Goal: Check status: Check status

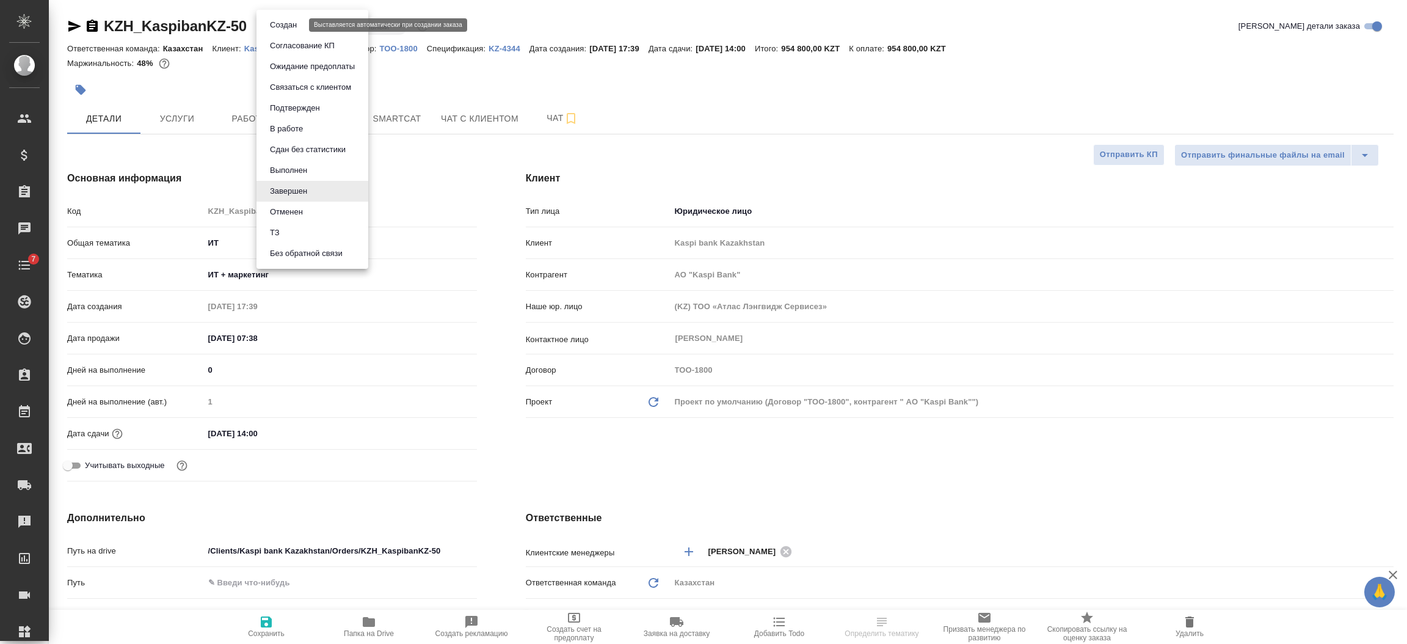
select select "RU"
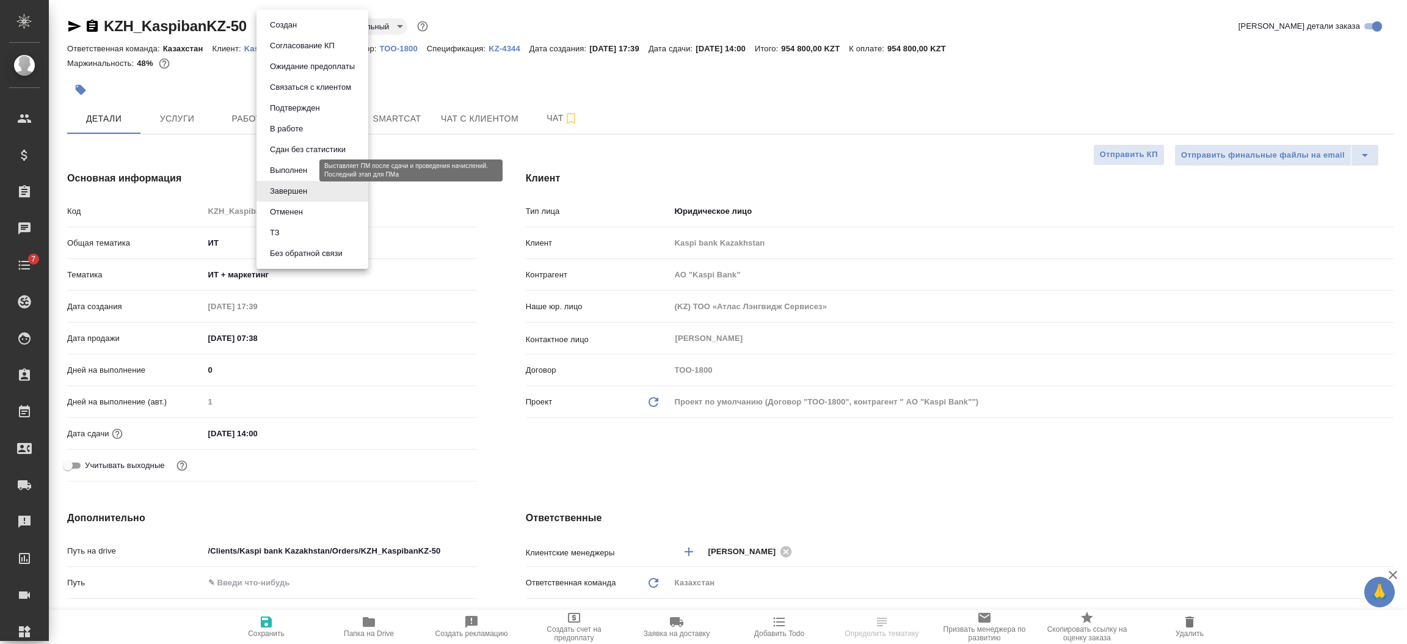
click at [274, 164] on button "Выполнен" at bounding box center [288, 170] width 45 height 13
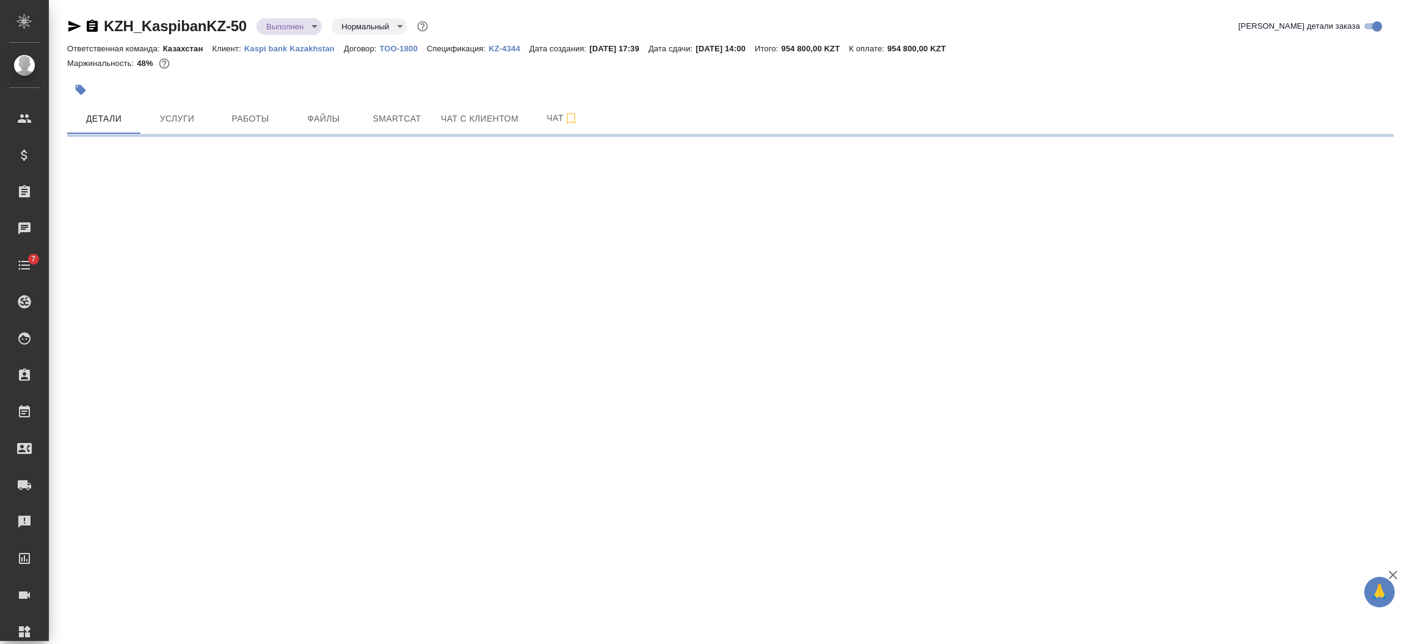
select select "RU"
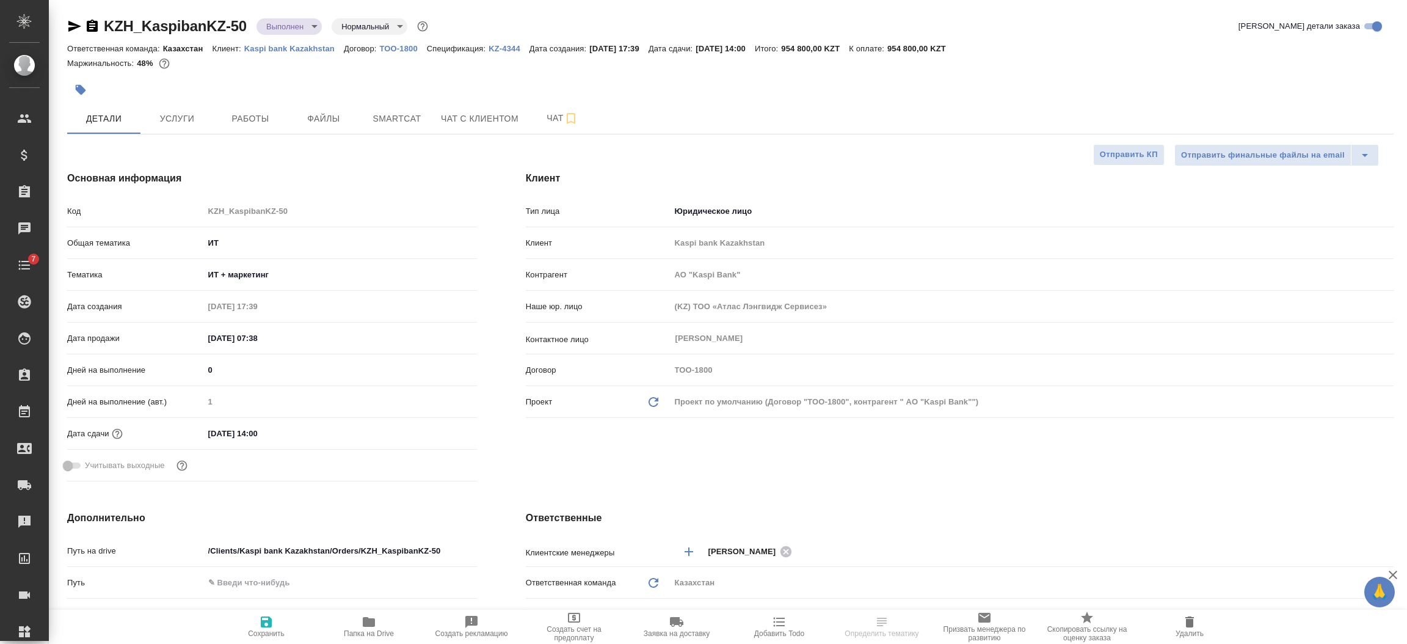
type textarea "x"
type input "АО "Kaspi Bank""
type textarea "x"
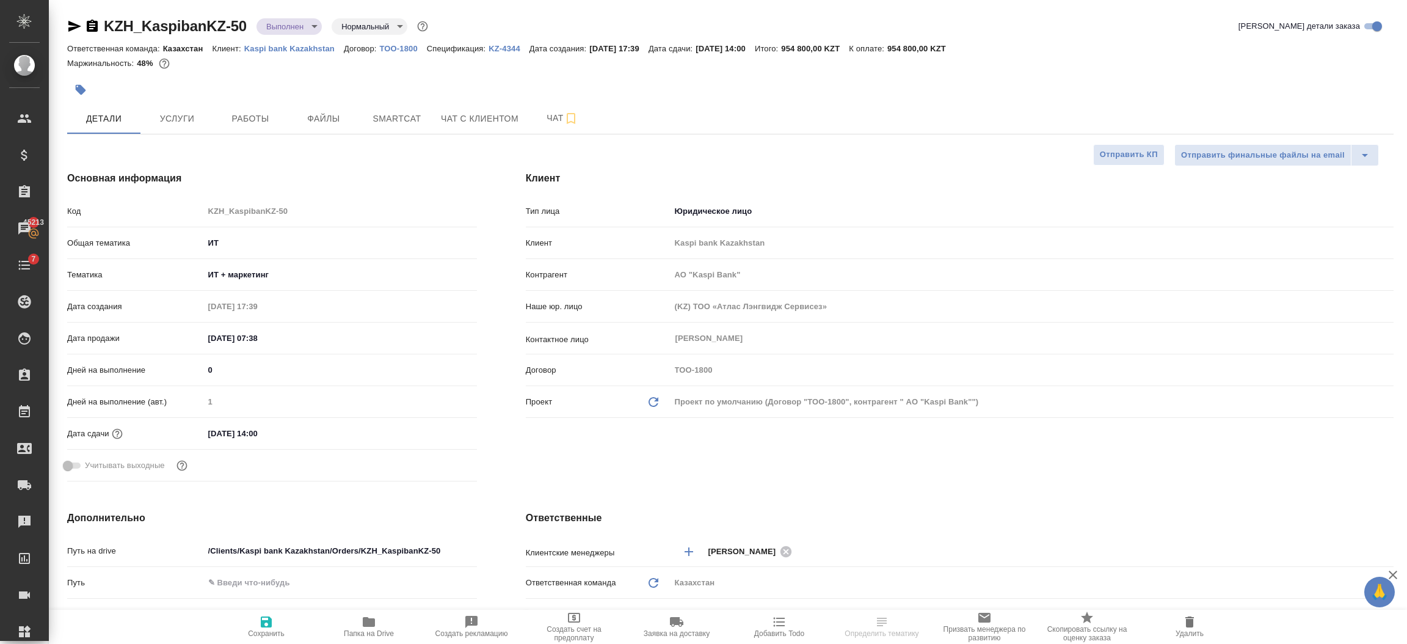
type textarea "x"
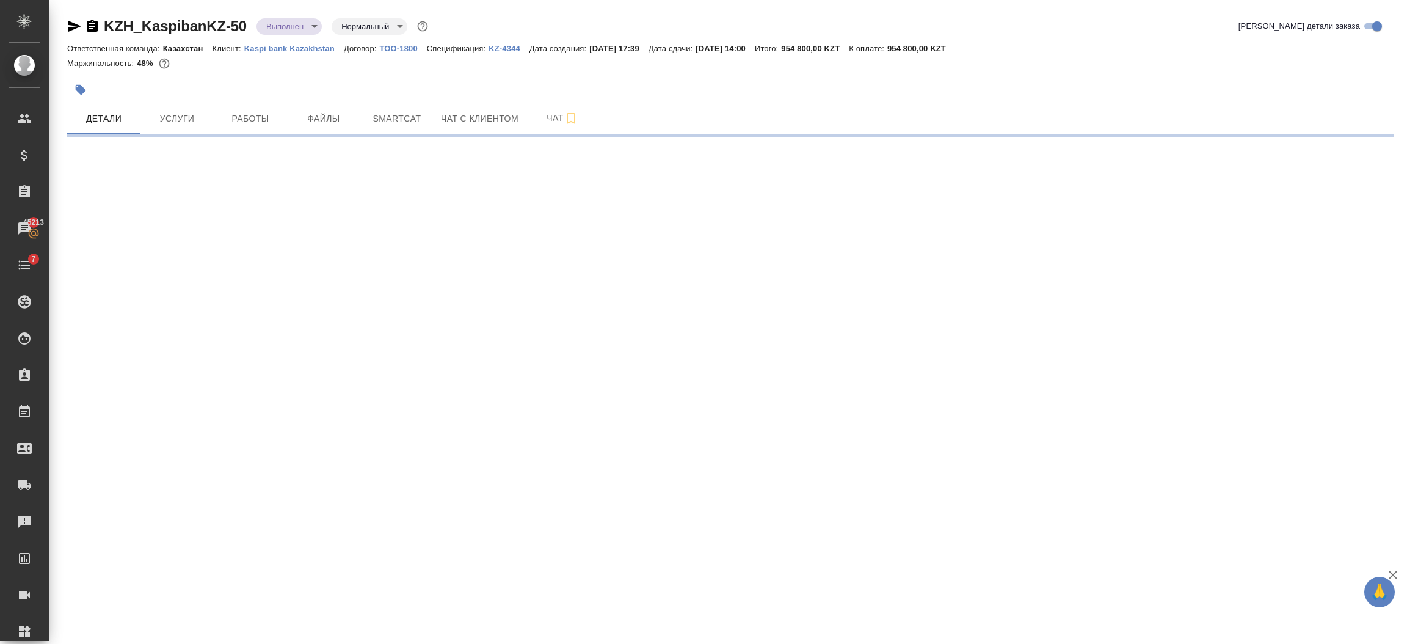
select select "RU"
